Goal: Task Accomplishment & Management: Complete application form

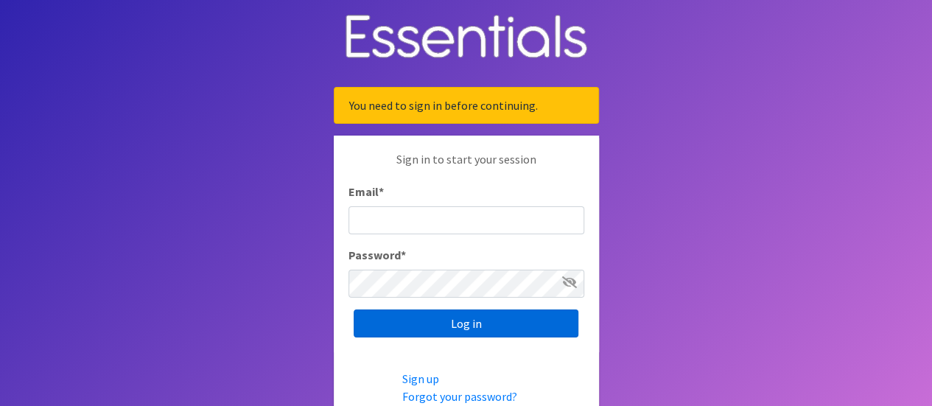
type input "[EMAIL_ADDRESS][DOMAIN_NAME]"
click at [443, 323] on input "Log in" at bounding box center [466, 323] width 225 height 28
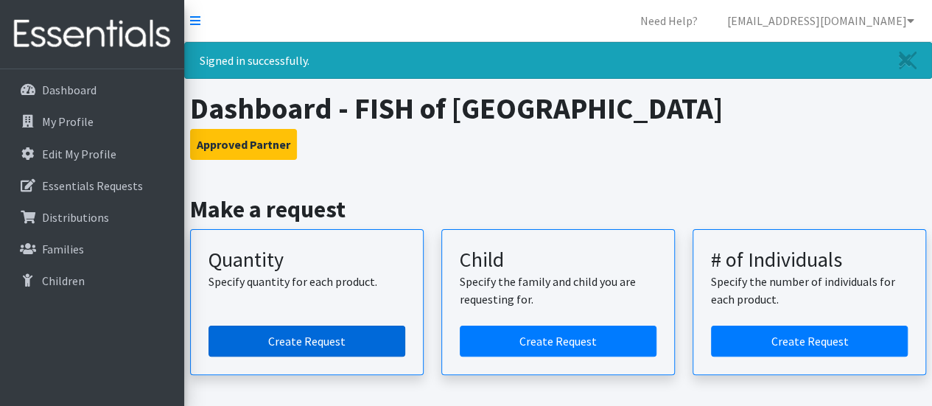
click at [290, 332] on link "Create Request" at bounding box center [306, 341] width 197 height 31
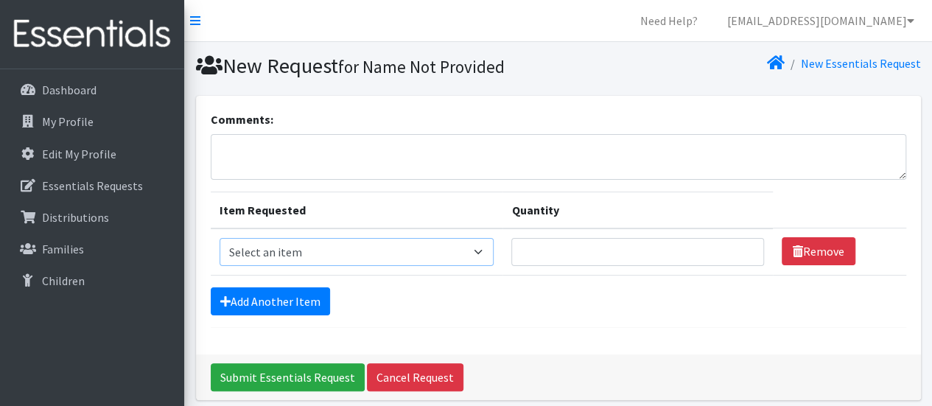
click at [436, 260] on select "Select an item Diaper (Size 2) Diaper (Size 3) Diaper (Size 4) Diaper (Size 5) …" at bounding box center [356, 252] width 275 height 28
select select "2950"
click at [219, 238] on select "Select an item Diaper (Size 2) Diaper (Size 3) Diaper (Size 4) Diaper (Size 5) …" at bounding box center [356, 252] width 275 height 28
click at [533, 254] on input "Quantity" at bounding box center [637, 252] width 252 height 28
type input "500"
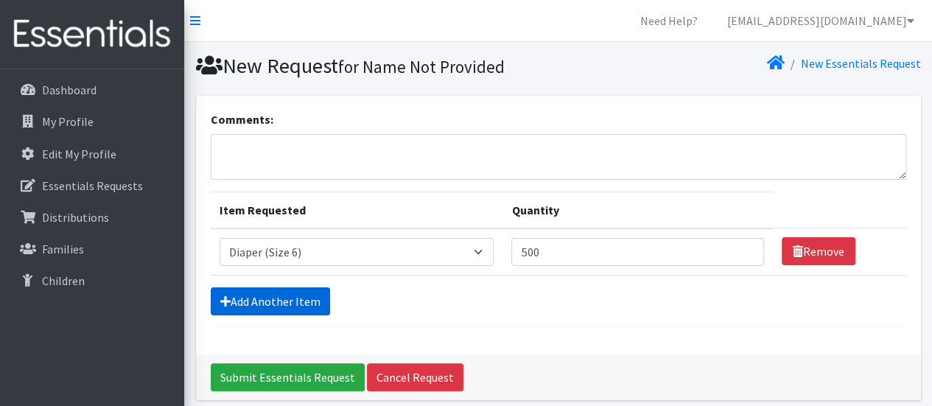
click at [281, 289] on link "Add Another Item" at bounding box center [270, 301] width 119 height 28
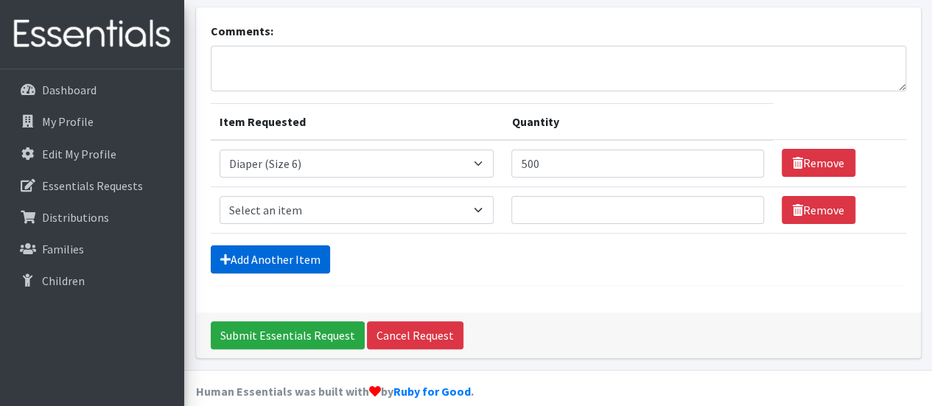
scroll to position [105, 0]
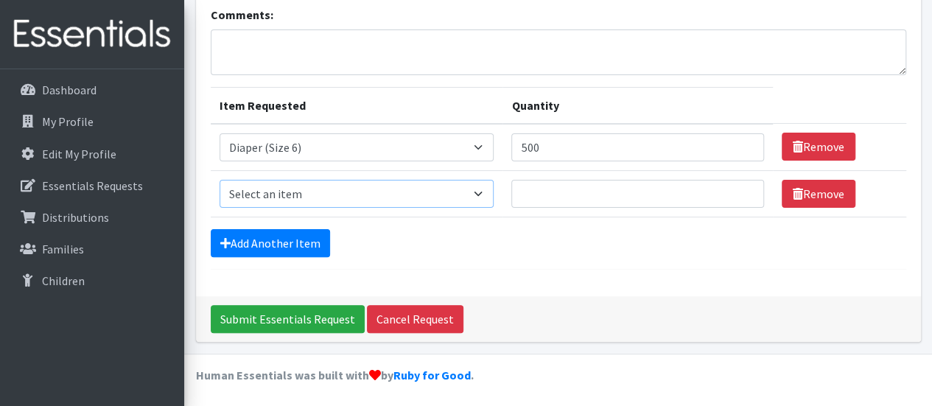
click at [306, 196] on select "Select an item Diaper (Size 2) Diaper (Size 3) Diaper (Size 4) Diaper (Size 5) …" at bounding box center [356, 194] width 275 height 28
select select "2961"
click at [219, 180] on select "Select an item Diaper (Size 2) Diaper (Size 3) Diaper (Size 4) Diaper (Size 5) …" at bounding box center [356, 194] width 275 height 28
click at [535, 189] on input "Quantity" at bounding box center [637, 194] width 252 height 28
type input "750"
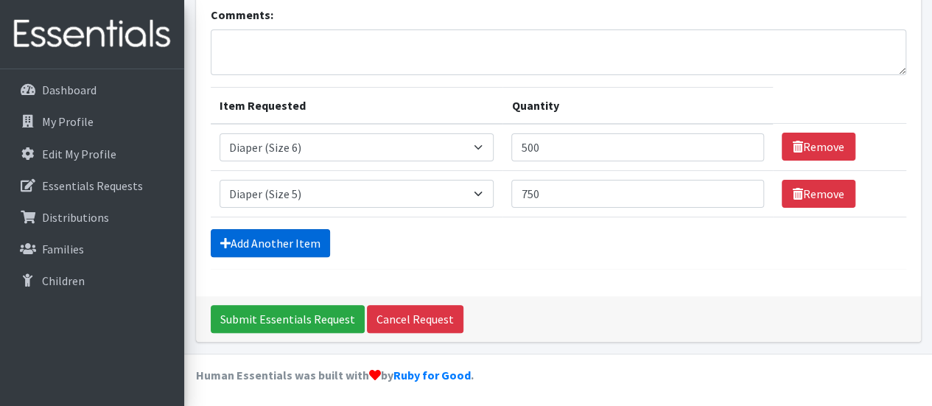
click at [267, 242] on link "Add Another Item" at bounding box center [270, 243] width 119 height 28
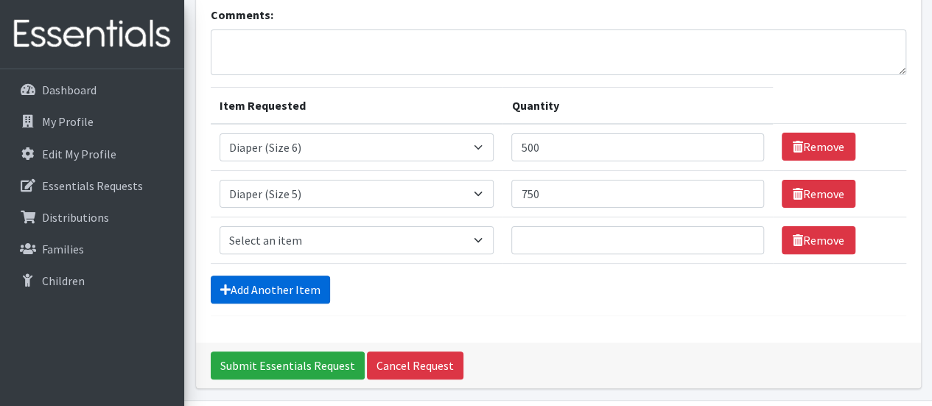
scroll to position [150, 0]
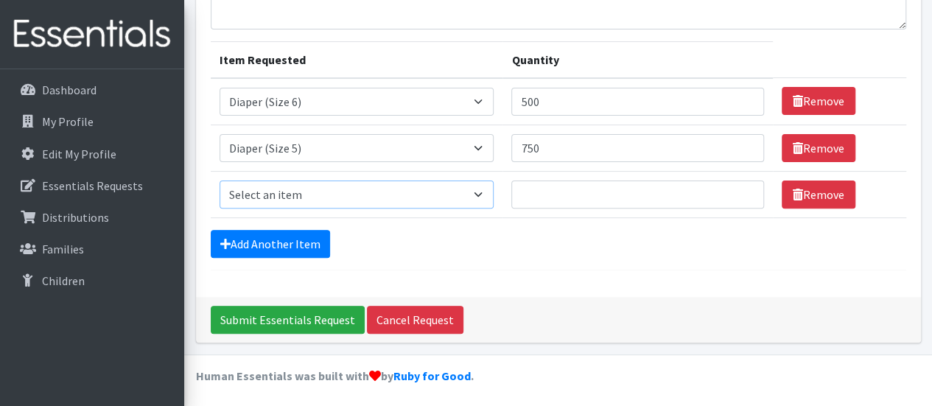
click at [289, 189] on select "Select an item Diaper (Size 2) Diaper (Size 3) Diaper (Size 4) Diaper (Size 5) …" at bounding box center [356, 194] width 275 height 28
select select "2930"
click at [219, 180] on select "Select an item Diaper (Size 2) Diaper (Size 3) Diaper (Size 4) Diaper (Size 5) …" at bounding box center [356, 194] width 275 height 28
click at [544, 184] on input "Quantity" at bounding box center [637, 194] width 252 height 28
type input "500"
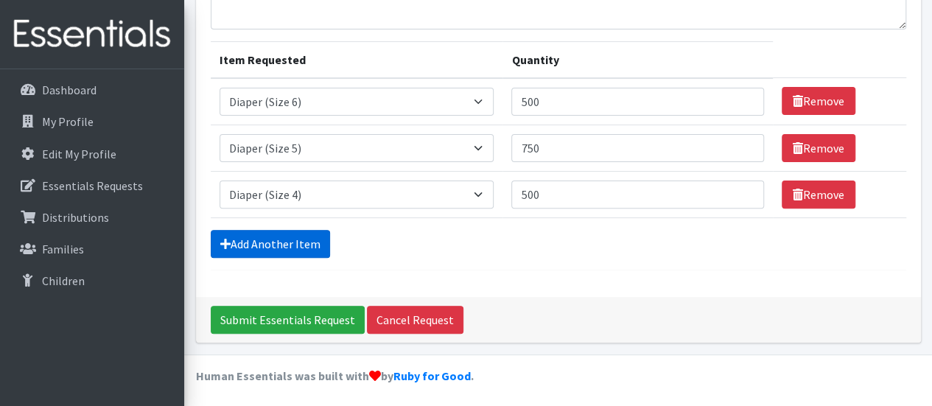
click at [298, 236] on link "Add Another Item" at bounding box center [270, 244] width 119 height 28
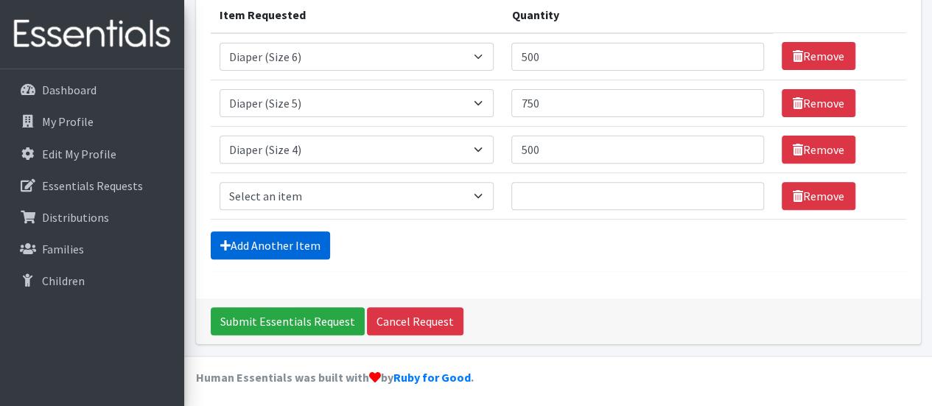
scroll to position [197, 0]
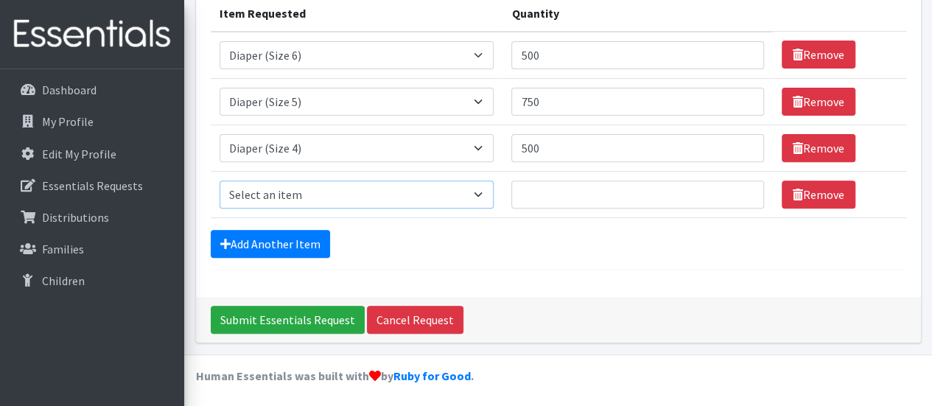
click at [306, 189] on select "Select an item Diaper (Size 2) Diaper (Size 3) Diaper (Size 4) Diaper (Size 5) …" at bounding box center [356, 194] width 275 height 28
select select "2960"
click at [219, 180] on select "Select an item Diaper (Size 2) Diaper (Size 3) Diaper (Size 4) Diaper (Size 5) …" at bounding box center [356, 194] width 275 height 28
click at [555, 194] on input "Quantity" at bounding box center [637, 194] width 252 height 28
type input "500"
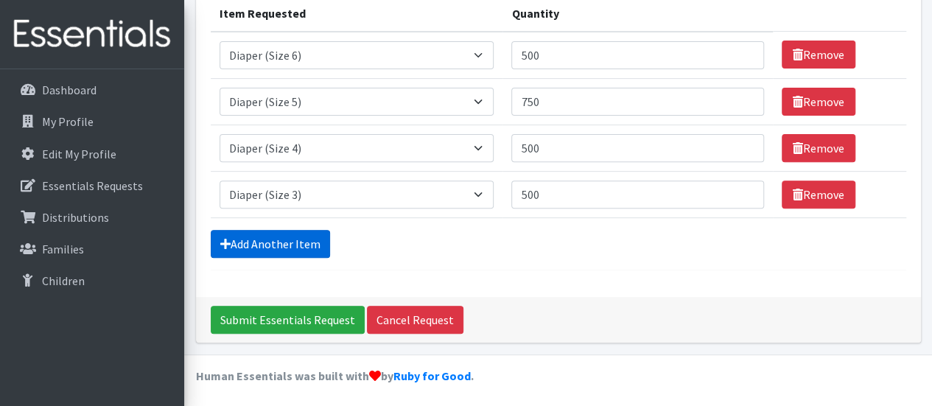
click at [287, 232] on link "Add Another Item" at bounding box center [270, 244] width 119 height 28
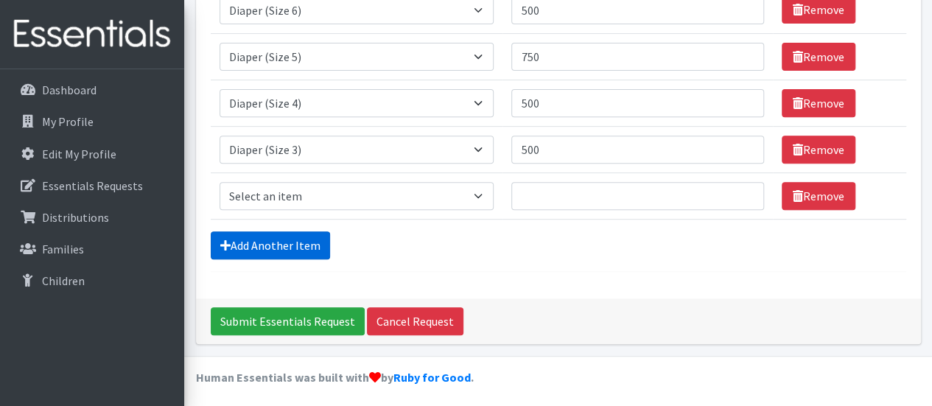
scroll to position [243, 0]
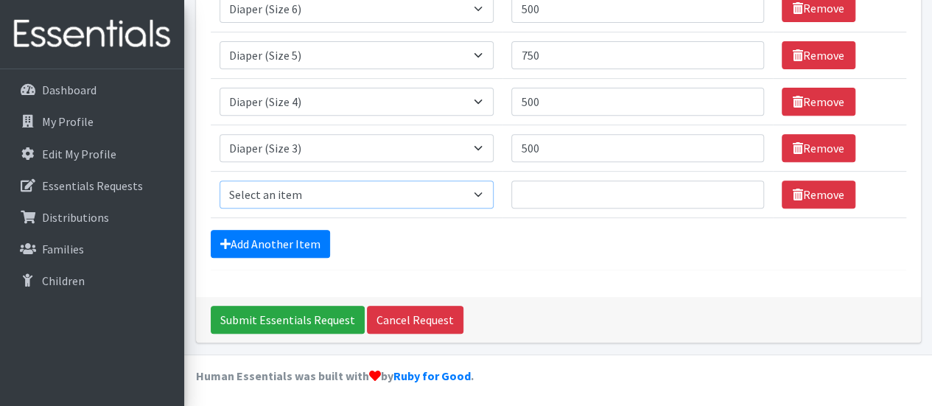
click at [288, 194] on select "Select an item Diaper (Size 2) Diaper (Size 3) Diaper (Size 4) Diaper (Size 5) …" at bounding box center [356, 194] width 275 height 28
select select "14381"
click at [219, 180] on select "Select an item Diaper (Size 2) Diaper (Size 3) Diaper (Size 4) Diaper (Size 5) …" at bounding box center [356, 194] width 275 height 28
click at [524, 185] on input "Quantity" at bounding box center [637, 194] width 252 height 28
type input "432"
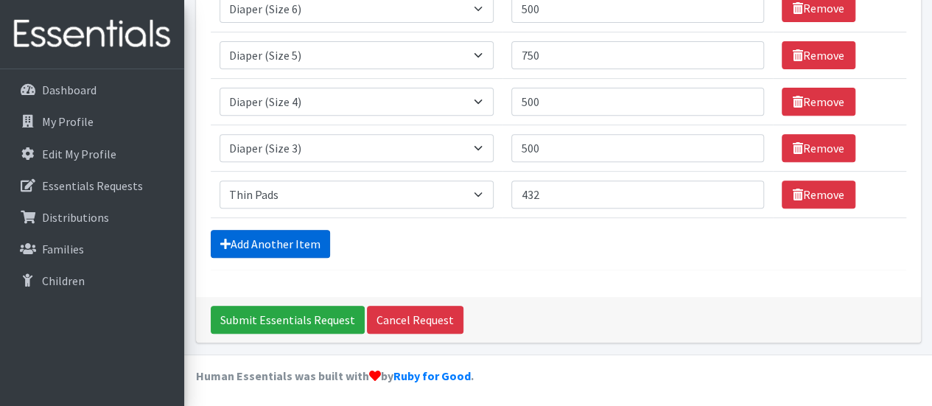
click at [243, 239] on link "Add Another Item" at bounding box center [270, 244] width 119 height 28
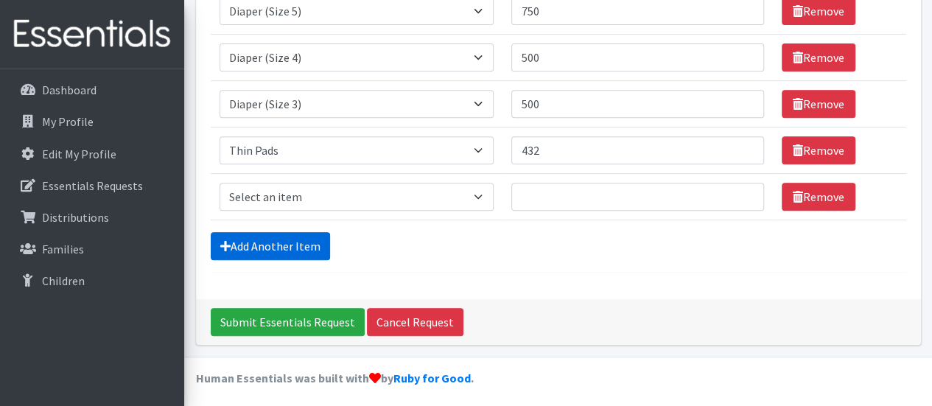
scroll to position [289, 0]
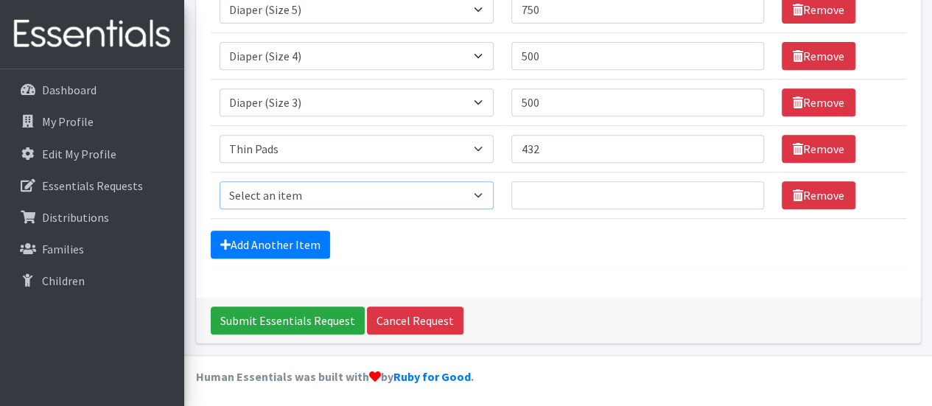
click at [292, 192] on select "Select an item Diaper (Size 2) Diaper (Size 3) Diaper (Size 4) Diaper (Size 5) …" at bounding box center [356, 195] width 275 height 28
select select "14382"
click at [219, 181] on select "Select an item Diaper (Size 2) Diaper (Size 3) Diaper (Size 4) Diaper (Size 5) …" at bounding box center [356, 195] width 275 height 28
click at [552, 199] on input "Quantity" at bounding box center [637, 195] width 252 height 28
type input "576"
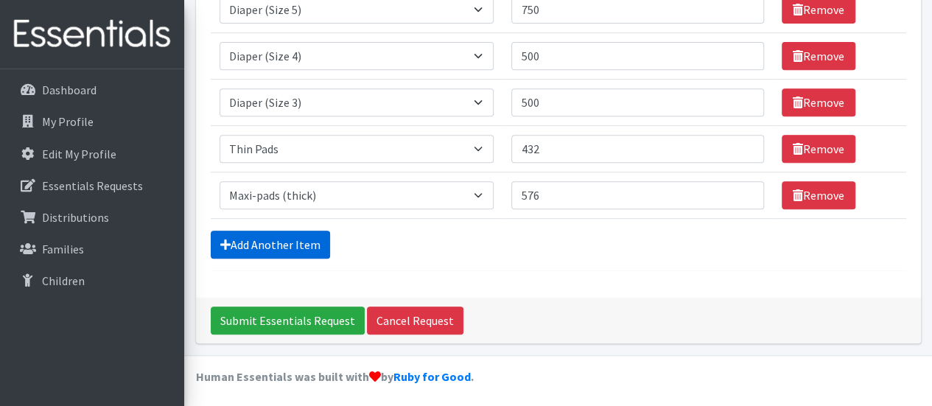
click at [281, 247] on link "Add Another Item" at bounding box center [270, 245] width 119 height 28
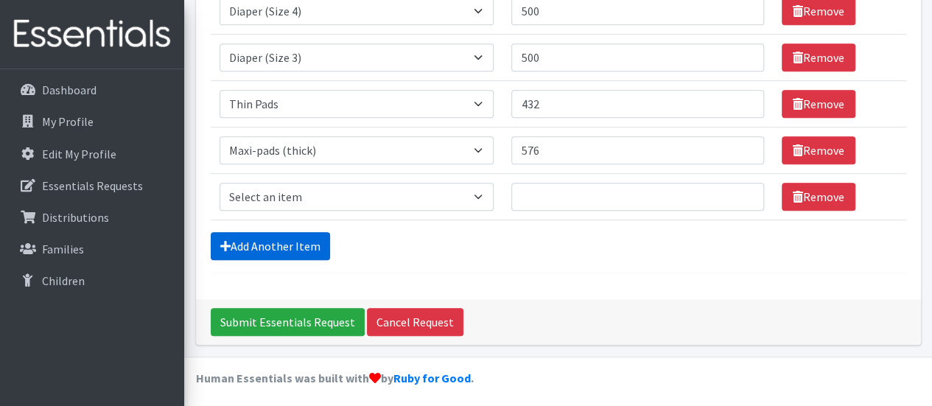
scroll to position [335, 0]
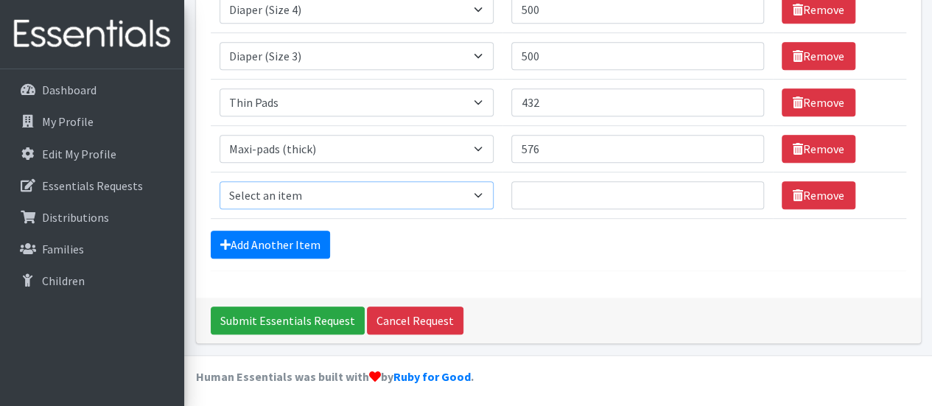
click at [299, 194] on select "Select an item Diaper (Size 2) Diaper (Size 3) Diaper (Size 4) Diaper (Size 5) …" at bounding box center [356, 195] width 275 height 28
select select "2937"
click at [219, 181] on select "Select an item Diaper (Size 2) Diaper (Size 3) Diaper (Size 4) Diaper (Size 5) …" at bounding box center [356, 195] width 275 height 28
click at [566, 191] on input "Quantity" at bounding box center [637, 195] width 252 height 28
type input "144"
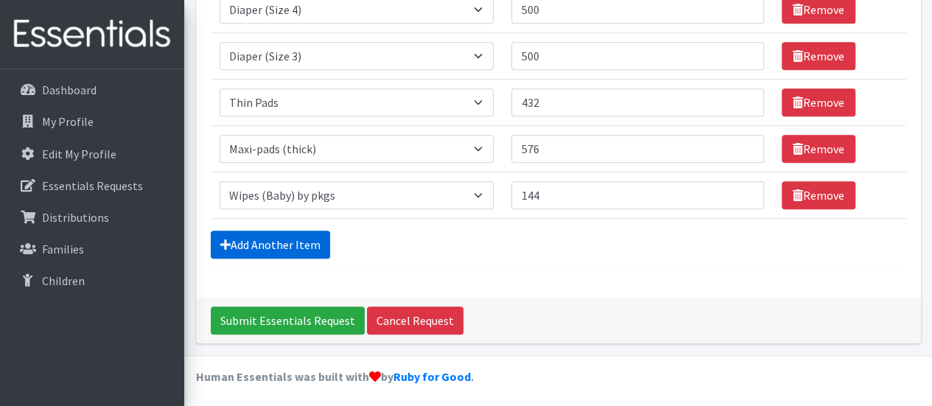
click at [243, 236] on link "Add Another Item" at bounding box center [270, 245] width 119 height 28
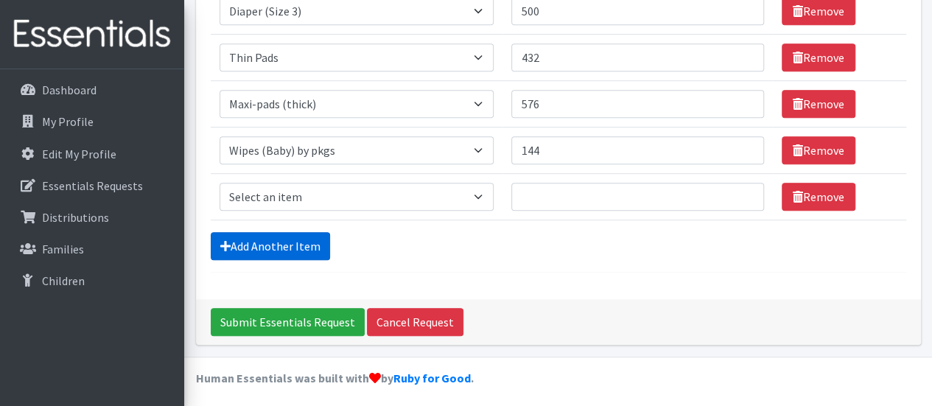
scroll to position [382, 0]
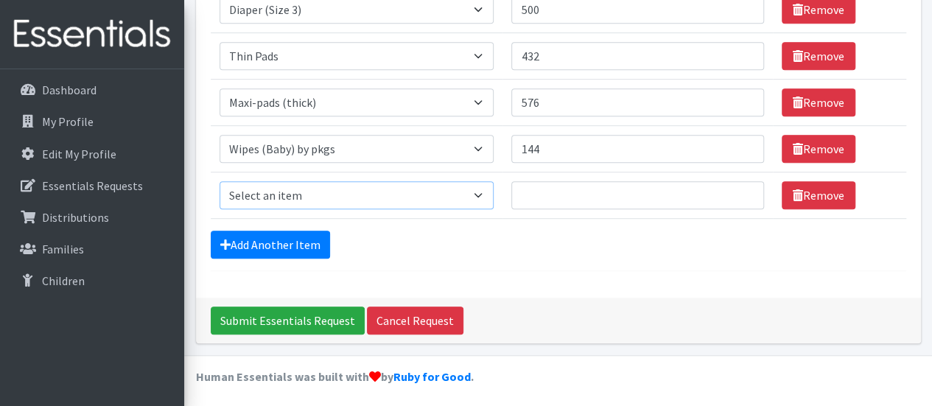
click at [421, 191] on select "Select an item Diaper (Size 2) Diaper (Size 3) Diaper (Size 4) Diaper (Size 5) …" at bounding box center [356, 195] width 275 height 28
click at [407, 241] on div "Add Another Item" at bounding box center [558, 245] width 695 height 28
click at [816, 181] on link "Remove" at bounding box center [818, 195] width 74 height 28
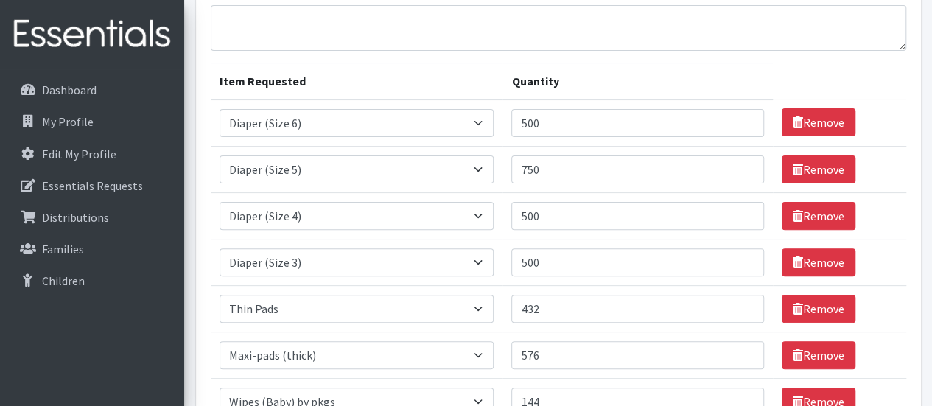
scroll to position [126, 0]
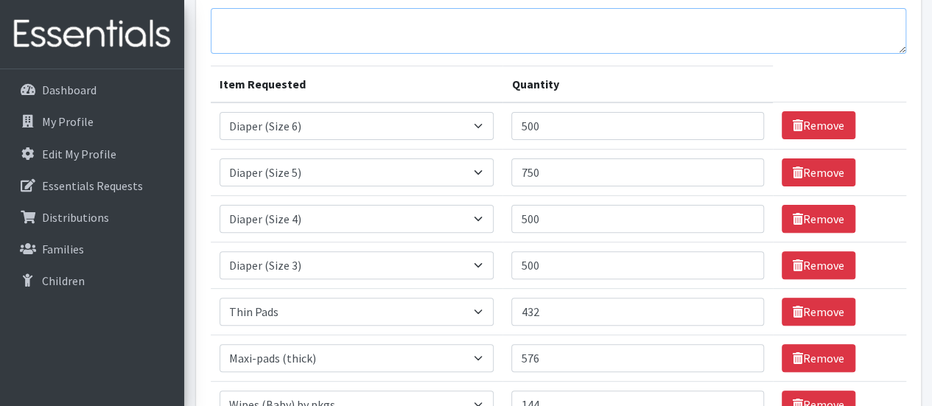
click at [329, 27] on textarea "Comments:" at bounding box center [558, 31] width 695 height 46
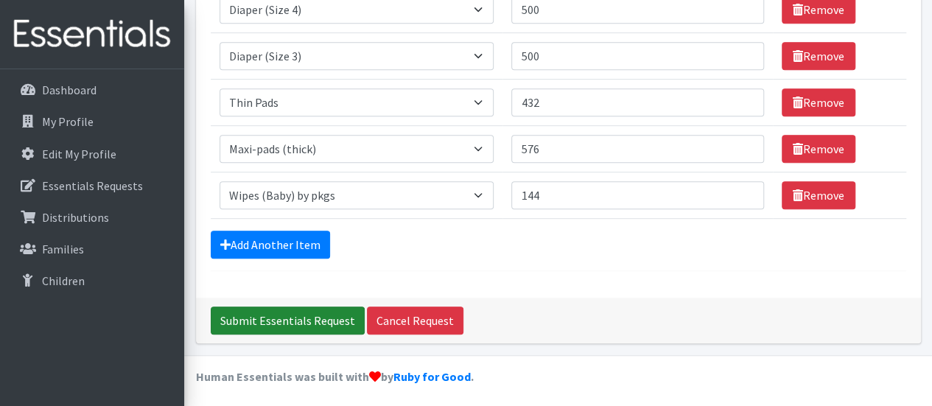
type textarea "not sure what our limit of each size is but I am out of 5's so whatever you can…"
click at [278, 313] on input "Submit Essentials Request" at bounding box center [288, 320] width 154 height 28
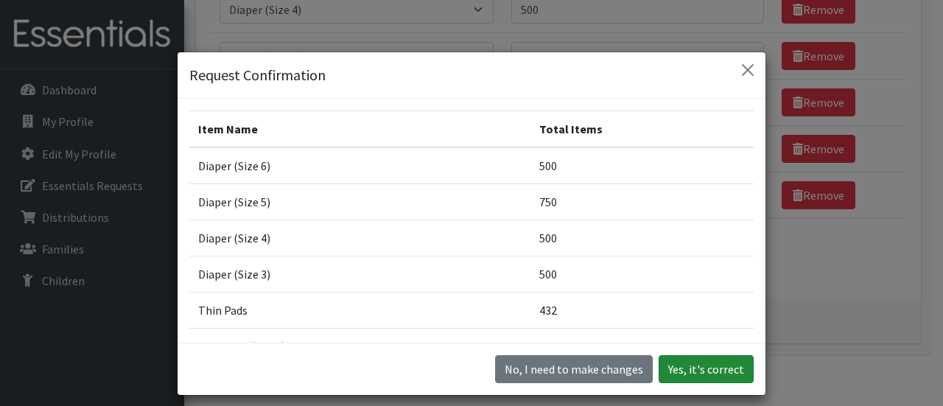
click at [694, 370] on button "Yes, it's correct" at bounding box center [705, 369] width 95 height 28
